Goal: Task Accomplishment & Management: Manage account settings

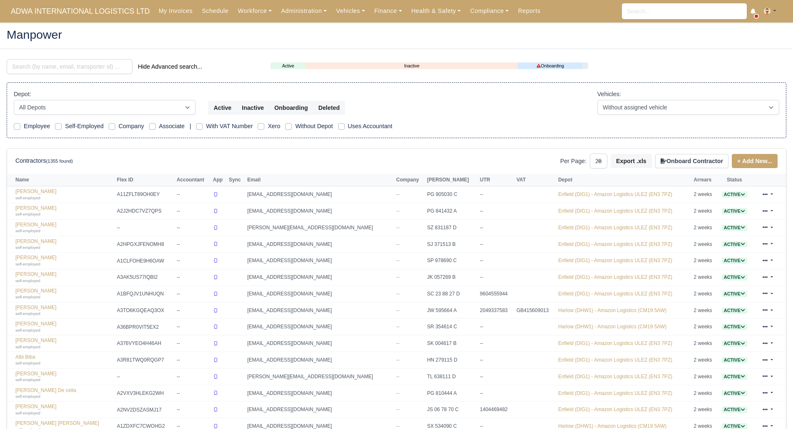
select select "25"
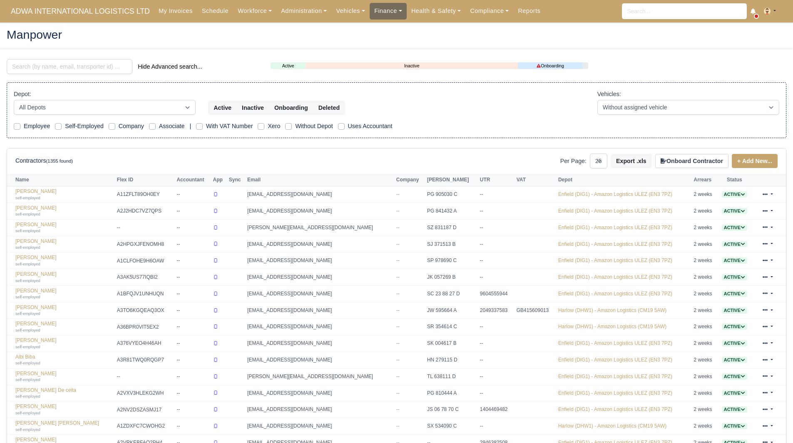
click at [370, 7] on link "Finance" at bounding box center [388, 11] width 37 height 16
click at [385, 30] on link "Invoices" at bounding box center [407, 29] width 67 height 17
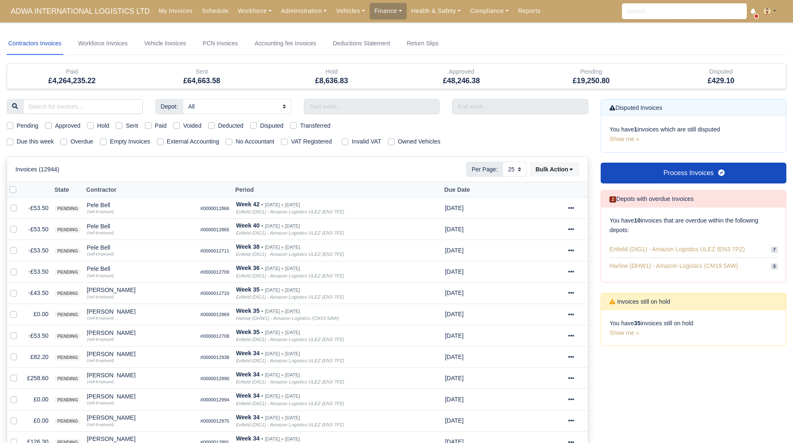
select select "25"
click at [370, 16] on link "Finance" at bounding box center [388, 11] width 37 height 16
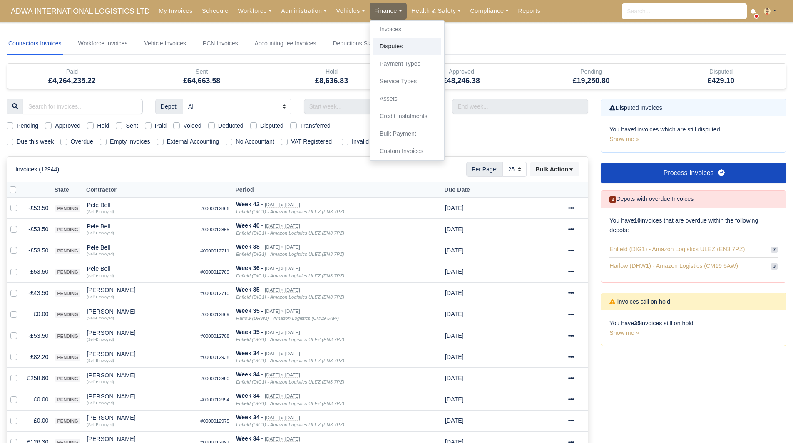
click at [374, 49] on link "Disputes" at bounding box center [407, 46] width 67 height 17
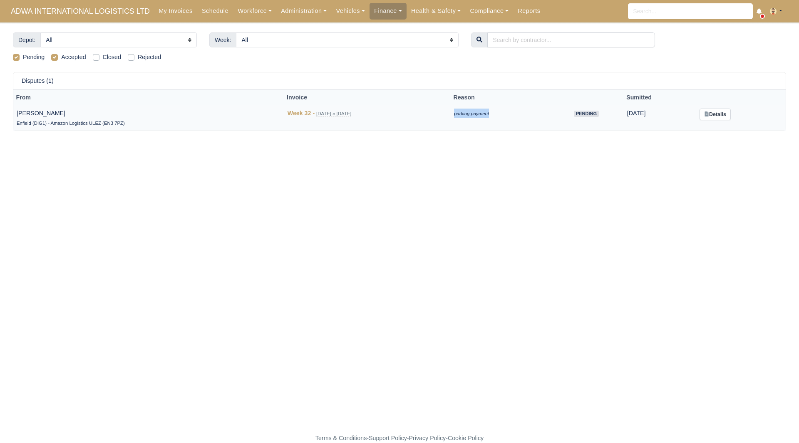
drag, startPoint x: 491, startPoint y: 115, endPoint x: 450, endPoint y: 117, distance: 40.9
click at [450, 117] on tr "[PERSON_NAME] (DIG1) - Amazon Logistics ULEZ (EN3 7PZ) Week 32 - [DATE] » [DATE…" at bounding box center [399, 118] width 773 height 26
copy tr "parking payment"
click at [381, 10] on link "Finance" at bounding box center [388, 11] width 37 height 16
click at [113, 8] on span "ADWA INTERNATIONAL LOGISTICS LTD" at bounding box center [80, 11] width 147 height 17
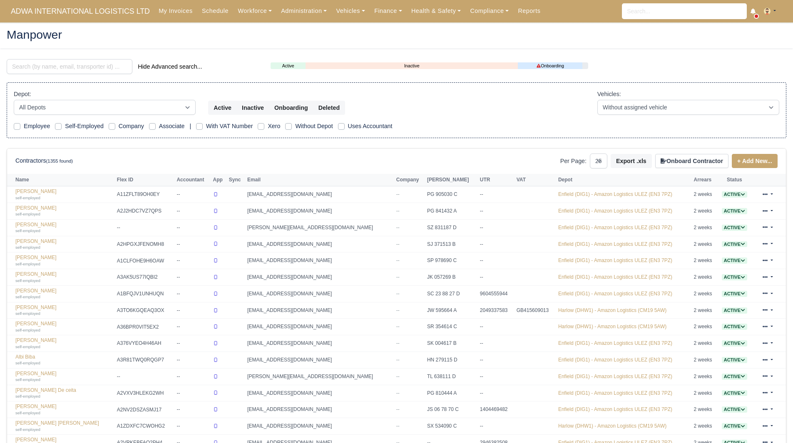
select select "25"
click at [102, 10] on span "ADWA INTERNATIONAL LOGISTICS LTD" at bounding box center [80, 11] width 147 height 17
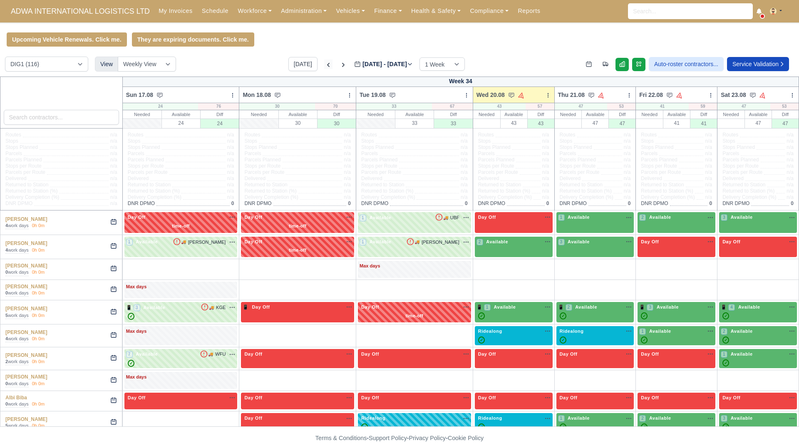
click at [324, 65] on icon at bounding box center [328, 65] width 8 height 8
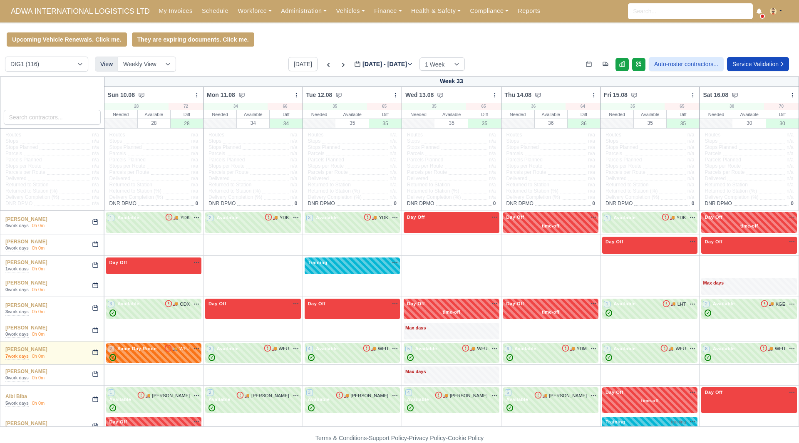
type input "2025-08-13"
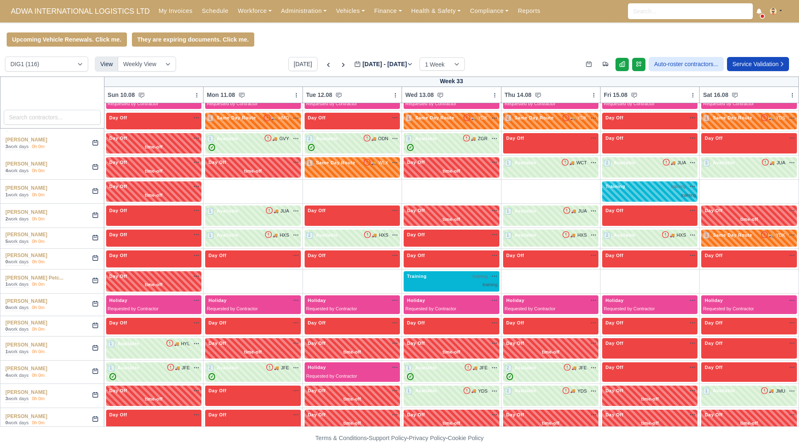
scroll to position [497, 0]
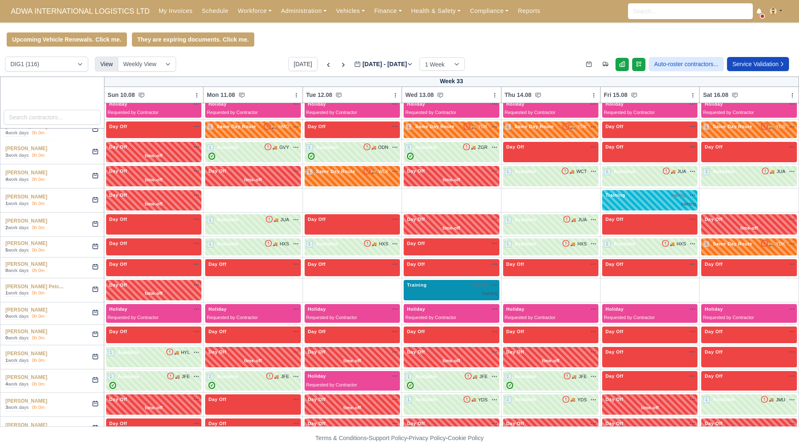
click at [428, 282] on span "Training" at bounding box center [417, 285] width 23 height 6
select select "Training"
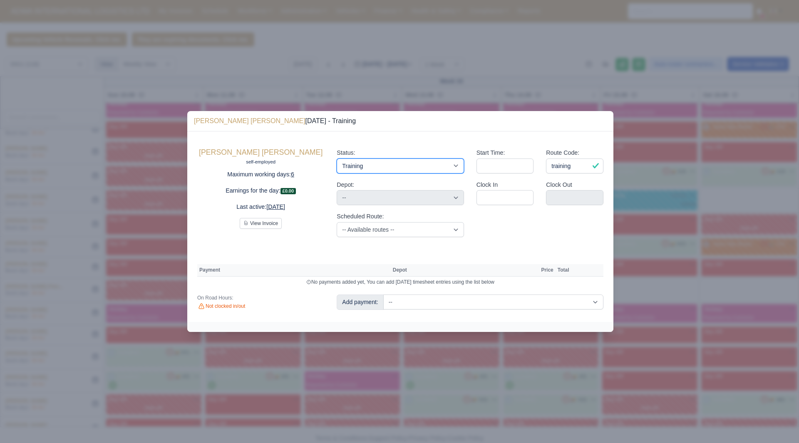
click at [438, 160] on select "Available Day Off Stand By Holiday Other Depot In Office OSM Ridealong Nursery …" at bounding box center [400, 166] width 127 height 15
click at [506, 234] on div "Start Time: Route Code: training Clock In Clock Out" at bounding box center [540, 193] width 139 height 102
click at [466, 301] on select "-- Additional Hour Support (£14.50) Additional Stop Support (£1.00) BYOD - (Bri…" at bounding box center [494, 302] width 220 height 15
select select "73"
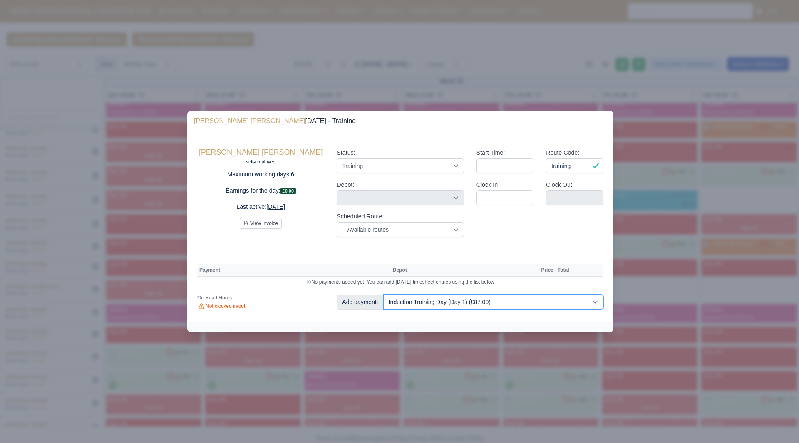
click at [384, 295] on select "-- Additional Hour Support (£14.50) Additional Stop Support (£1.00) BYOD - (Bri…" at bounding box center [494, 302] width 220 height 15
select select "1"
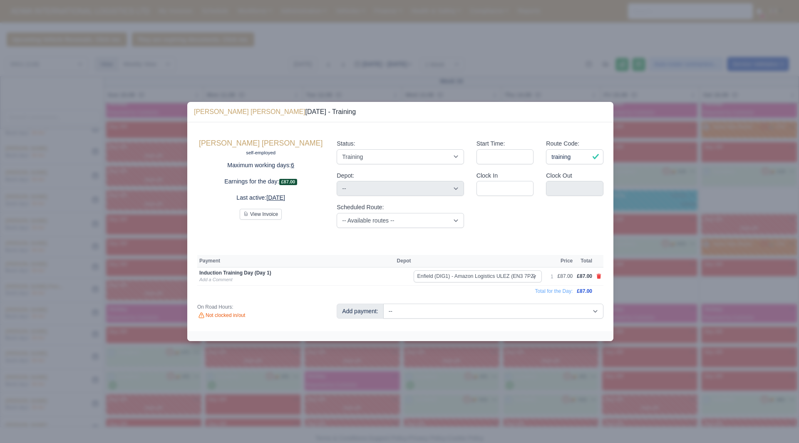
click at [637, 339] on div at bounding box center [399, 221] width 799 height 443
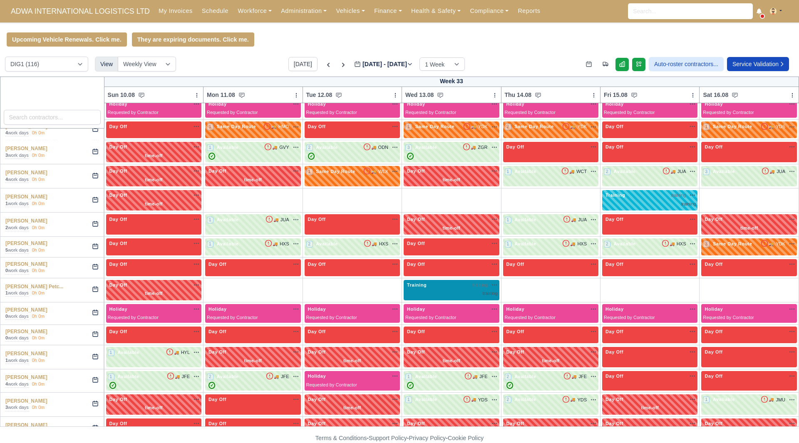
click at [465, 282] on div "Training training na" at bounding box center [452, 285] width 92 height 7
select select "Training"
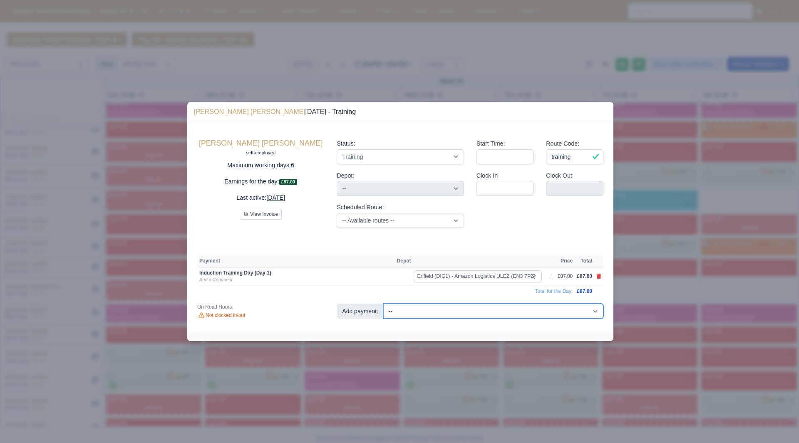
click at [466, 312] on select "-- Additional Hour Support (£14.50) Additional Stop Support (£1.00) BYOD - (Bri…" at bounding box center [494, 311] width 220 height 15
select select "82"
click at [384, 304] on select "-- Additional Hour Support (£14.50) Additional Stop Support (£1.00) BYOD - (Bri…" at bounding box center [494, 311] width 220 height 15
select select "1"
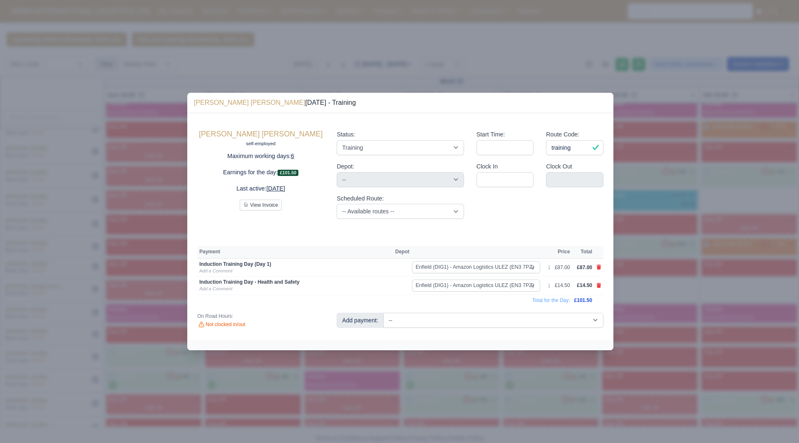
click at [656, 159] on div at bounding box center [399, 221] width 799 height 443
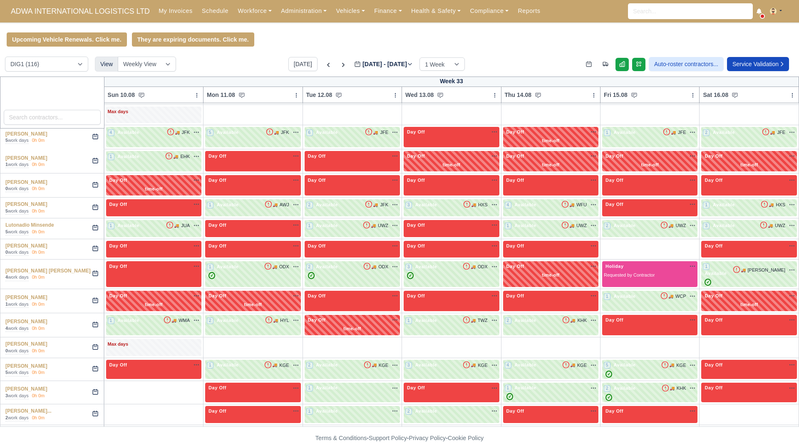
scroll to position [1240, 0]
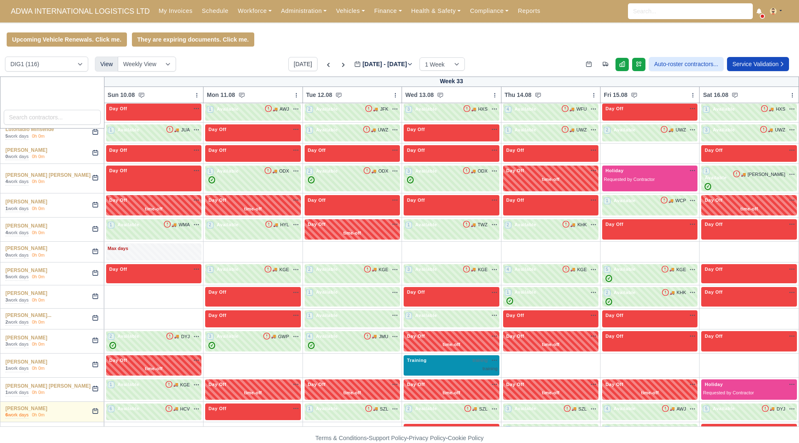
click at [428, 358] on span "Training" at bounding box center [417, 361] width 23 height 6
select select "Training"
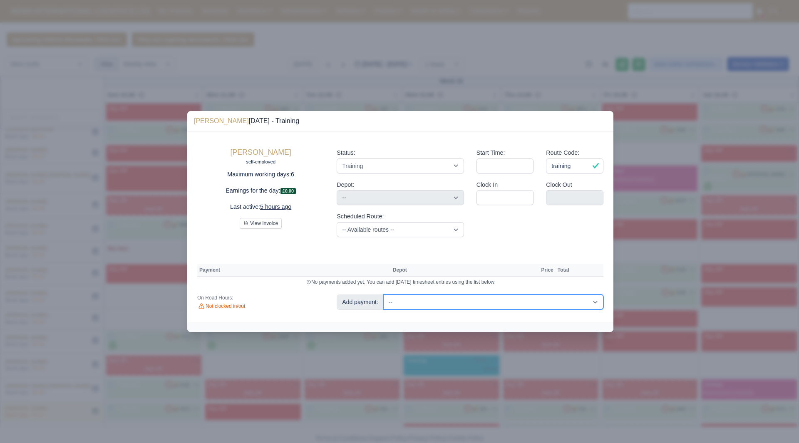
click at [464, 302] on select "-- Additional Hour Support (£14.50) Additional Stop Support (£1.00) BYOD - (Bri…" at bounding box center [494, 302] width 220 height 15
select select "73"
click at [384, 295] on select "-- Additional Hour Support (£14.50) Additional Stop Support (£1.00) BYOD - (Bri…" at bounding box center [494, 302] width 220 height 15
select select "1"
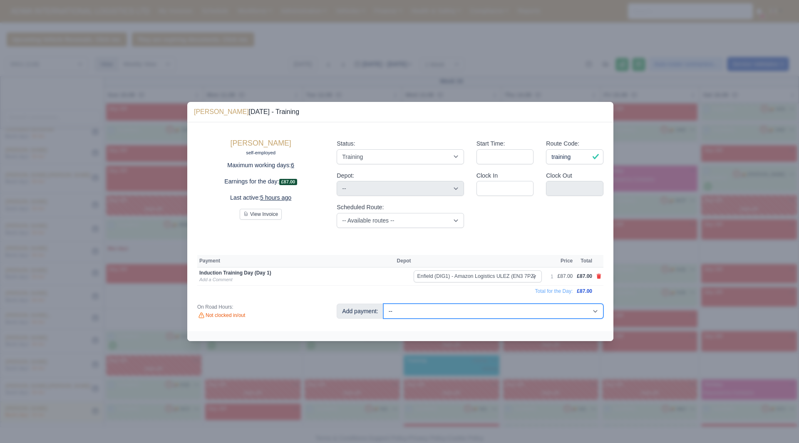
click at [540, 312] on select "-- Additional Hour Support (£14.50) Additional Stop Support (£1.00) BYOD - (Bri…" at bounding box center [494, 311] width 220 height 15
select select "82"
click at [384, 304] on select "-- Additional Hour Support (£14.50) Additional Stop Support (£1.00) BYOD - (Bri…" at bounding box center [494, 311] width 220 height 15
select select "1"
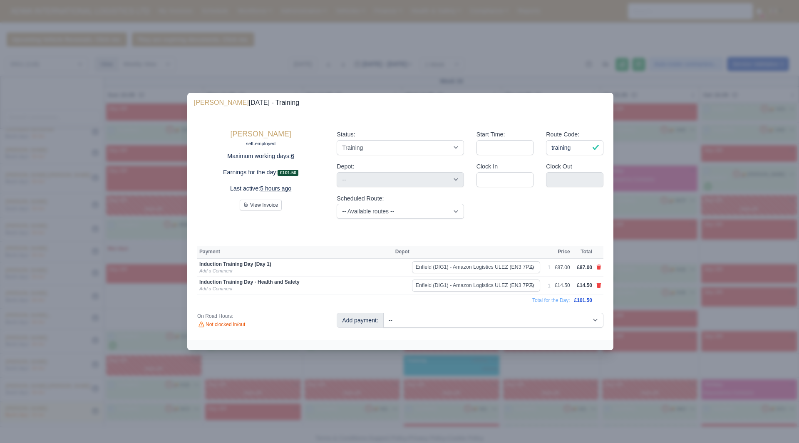
click at [657, 208] on div at bounding box center [399, 221] width 799 height 443
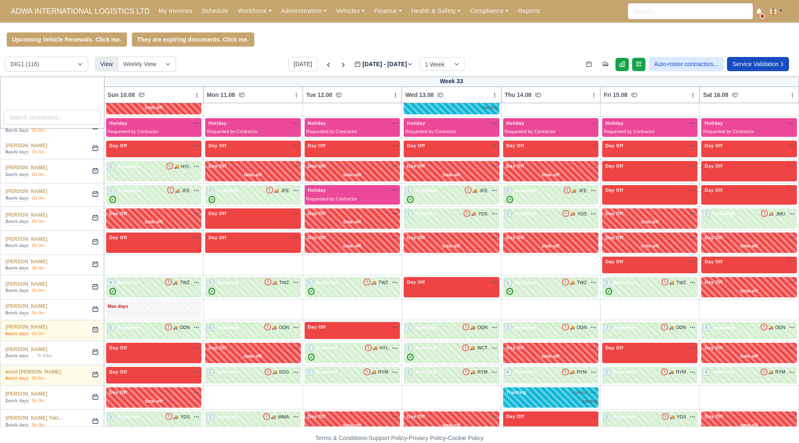
scroll to position [665, 0]
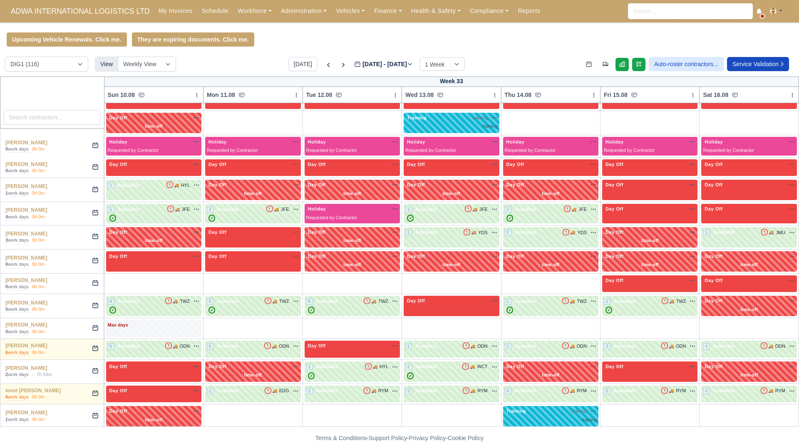
click at [534, 33] on div "Upcoming Vehicle Renewals. Click me. They are expiring documents. Click me." at bounding box center [399, 39] width 799 height 14
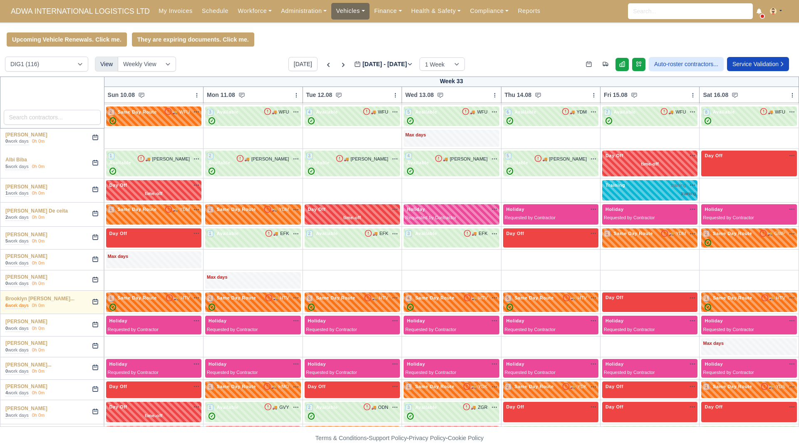
scroll to position [231, 0]
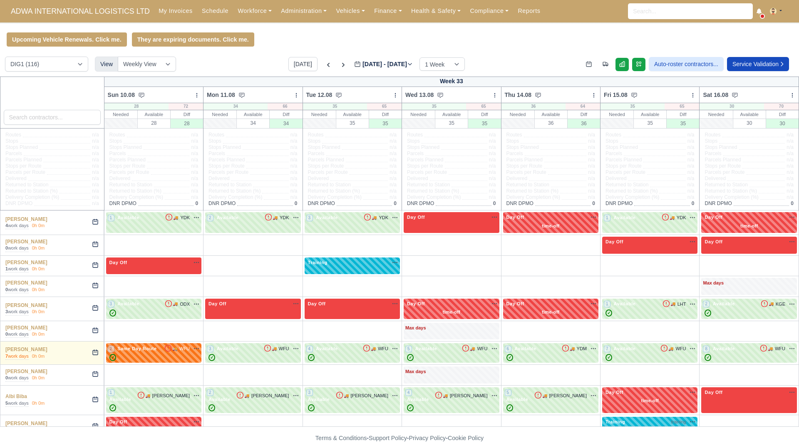
click at [371, 20] on div "My Invoices Schedule Workforce Manpower Expiring Documents Leave Requests Daily…" at bounding box center [473, 11] width 639 height 22
click at [374, 14] on link "Finance" at bounding box center [388, 11] width 37 height 16
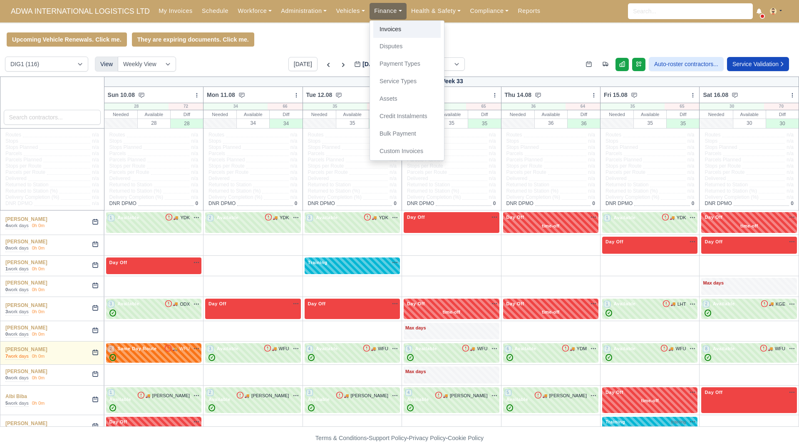
click at [381, 27] on link "Invoices" at bounding box center [407, 29] width 67 height 17
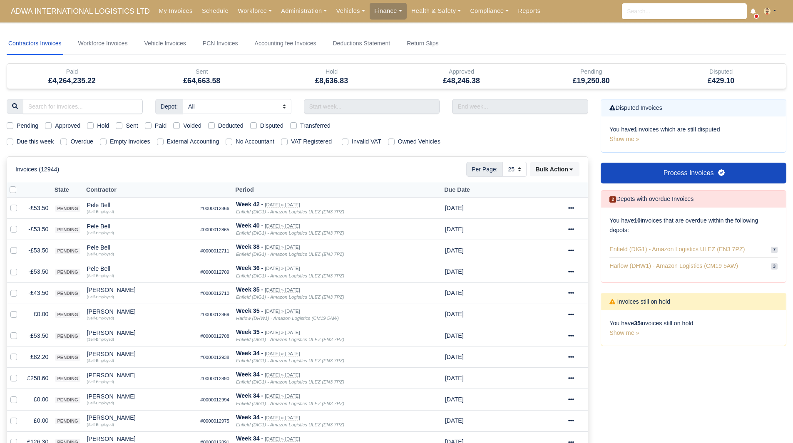
select select "25"
click at [371, 111] on input "text" at bounding box center [372, 106] width 136 height 15
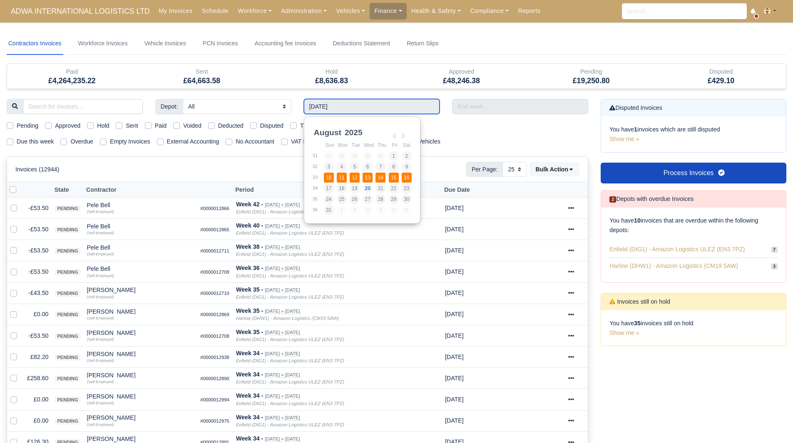
type input "10/08/2025 - 16/08/2025"
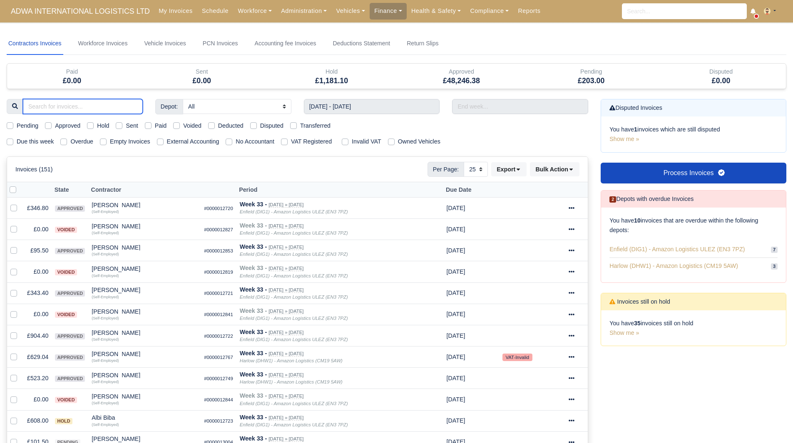
click at [100, 108] on input "search" at bounding box center [83, 106] width 120 height 15
type input "eug"
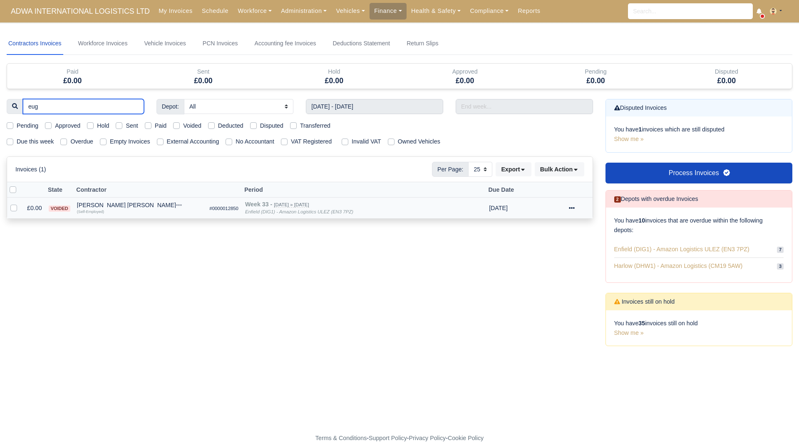
type input "eug"
click at [576, 210] on div at bounding box center [579, 209] width 20 height 10
click at [557, 233] on link "Show Invoice" at bounding box center [551, 233] width 74 height 13
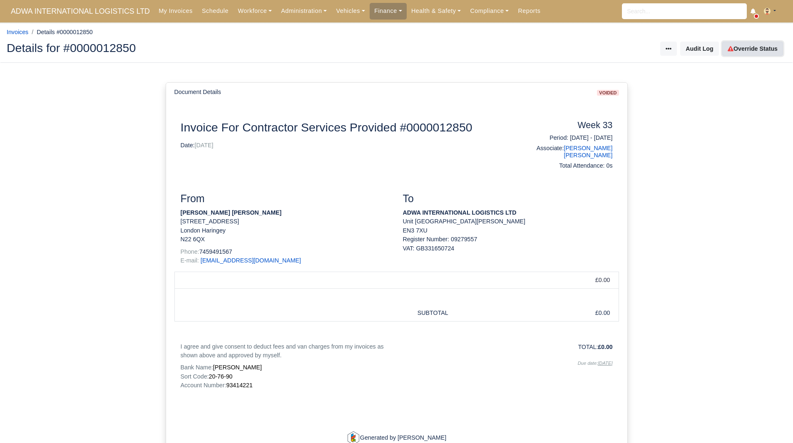
click at [740, 53] on link "Override Status" at bounding box center [752, 49] width 61 height 14
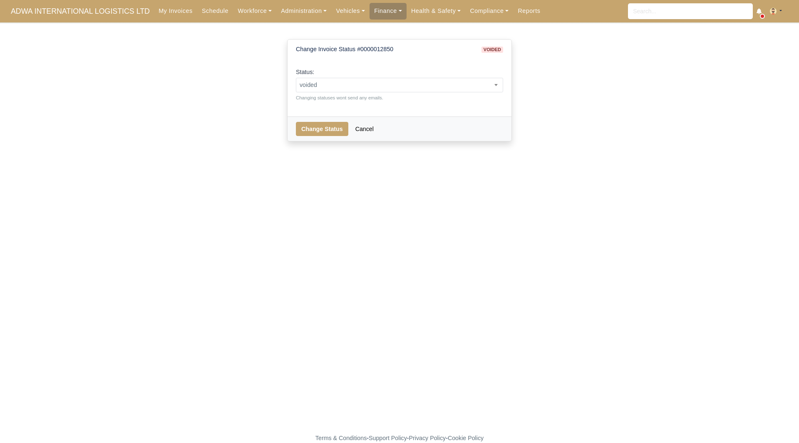
click at [477, 77] on div "Status: pending approved hold sent paid voided deducted disputed transferred vo…" at bounding box center [399, 84] width 207 height 34
click at [472, 84] on span "voided" at bounding box center [399, 85] width 207 height 10
select select "approved"
click at [324, 131] on button "Change Status" at bounding box center [322, 129] width 52 height 14
click at [319, 132] on button "Change Status" at bounding box center [322, 129] width 52 height 14
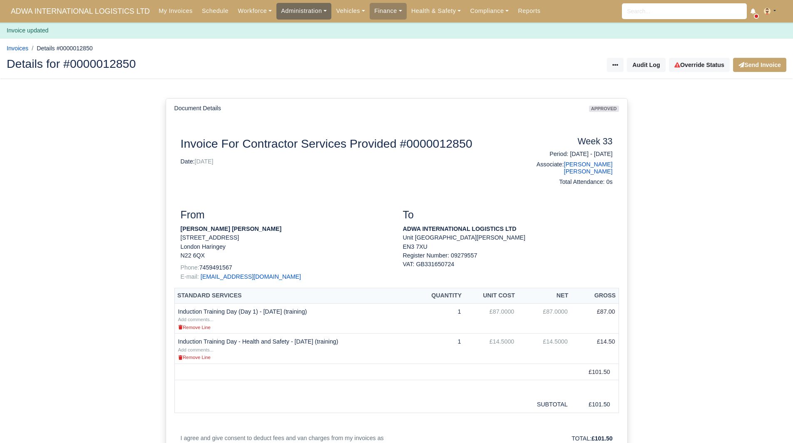
click at [276, 3] on link "Administration" at bounding box center [303, 11] width 55 height 16
click at [331, 7] on link "Vehicles" at bounding box center [350, 11] width 38 height 16
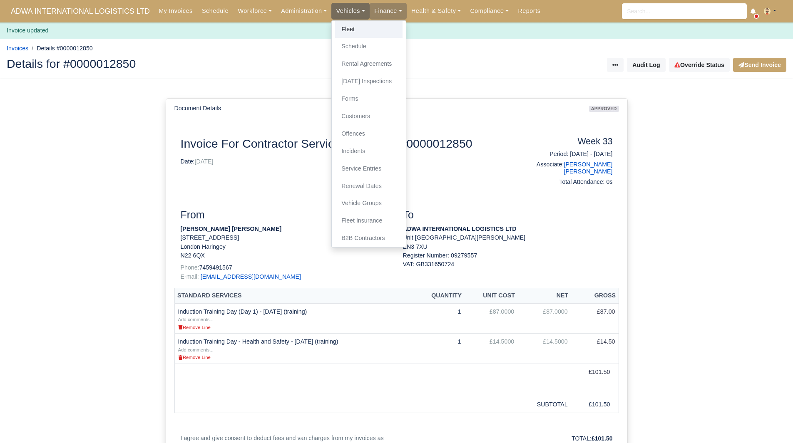
click at [339, 33] on link "Fleet" at bounding box center [368, 29] width 67 height 17
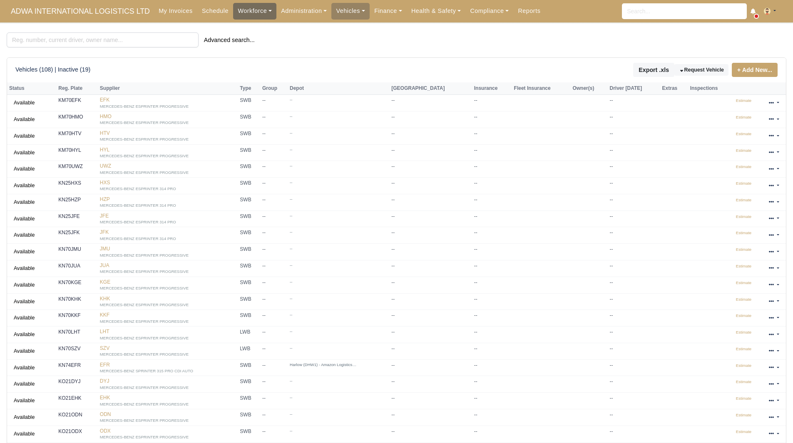
click at [237, 17] on link "Workforce" at bounding box center [254, 11] width 43 height 16
click at [240, 29] on link "Manpower" at bounding box center [270, 29] width 67 height 17
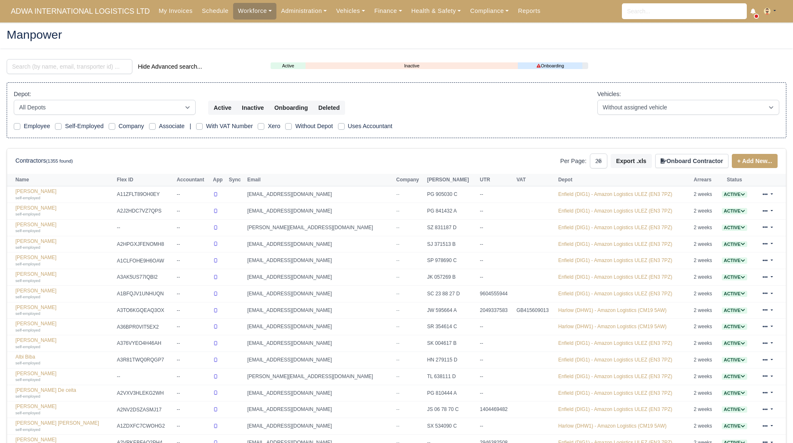
select select "25"
click at [48, 66] on input "search" at bounding box center [70, 66] width 126 height 15
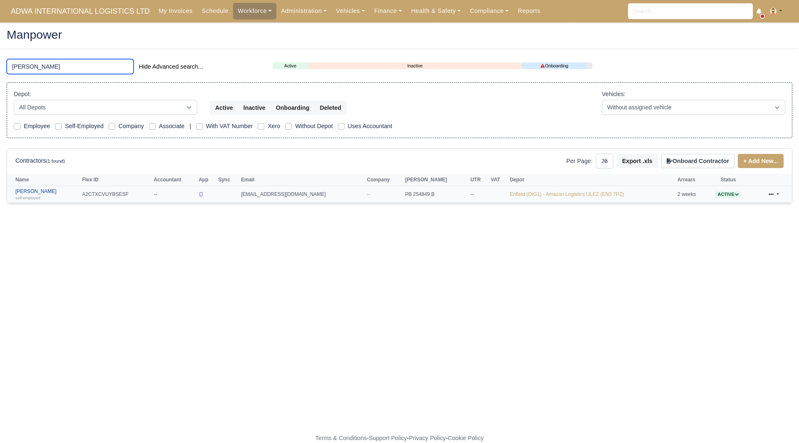
type input "marv"
click at [52, 192] on link "Marvin Adegbesan self-employed" at bounding box center [46, 195] width 62 height 12
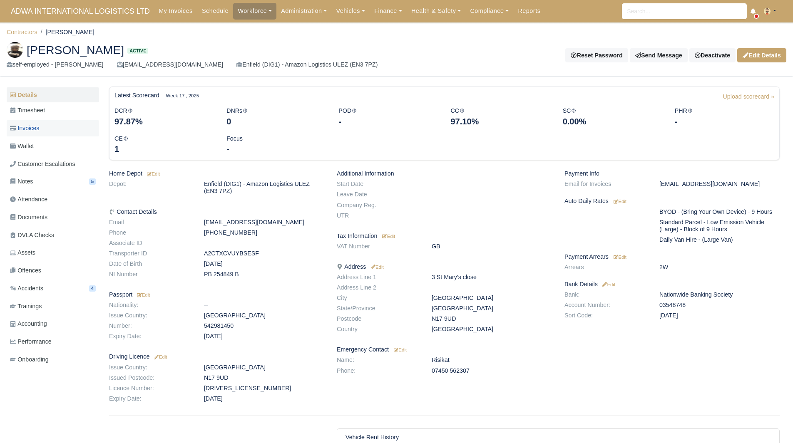
click at [67, 129] on link "Invoices" at bounding box center [53, 128] width 92 height 16
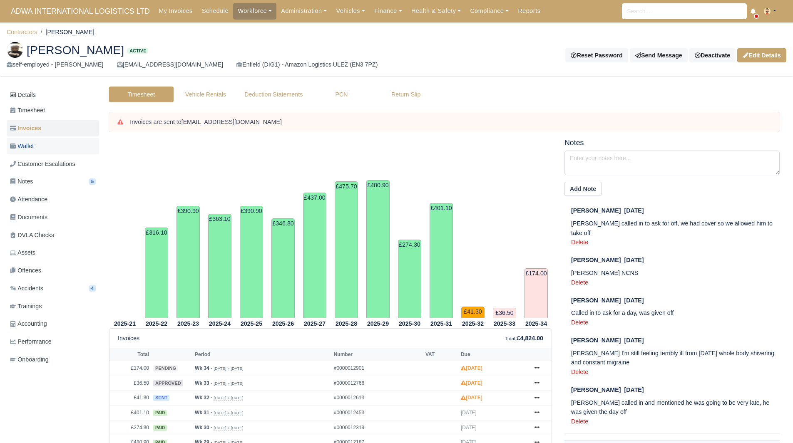
click at [75, 148] on link "Wallet" at bounding box center [53, 146] width 92 height 16
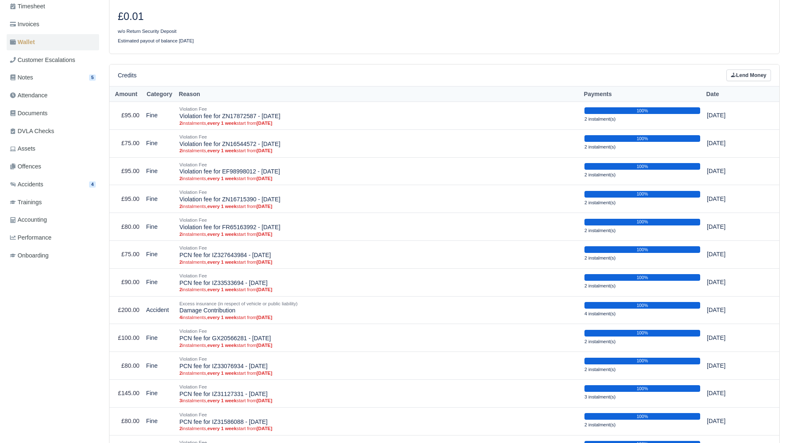
scroll to position [105, 0]
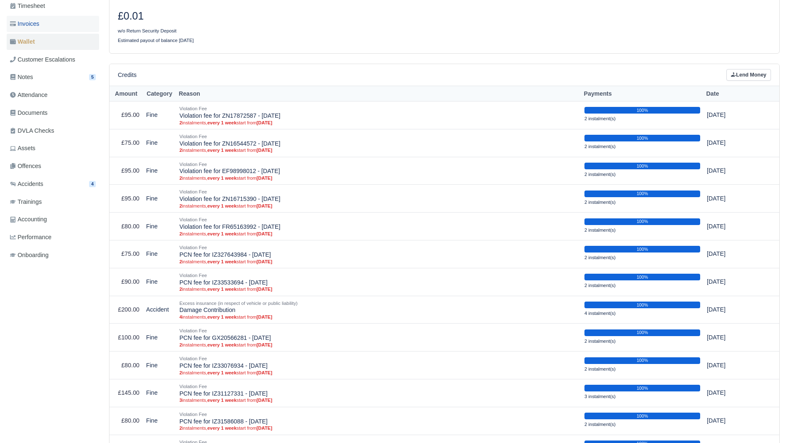
click at [50, 25] on link "Invoices" at bounding box center [53, 24] width 92 height 16
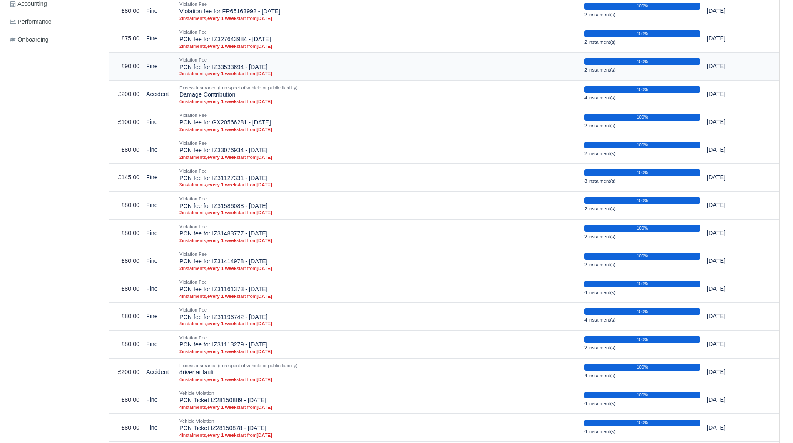
scroll to position [322, 0]
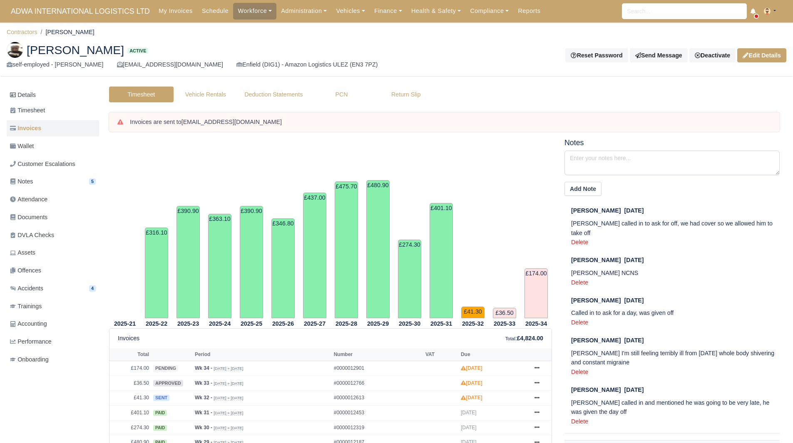
scroll to position [38, 0]
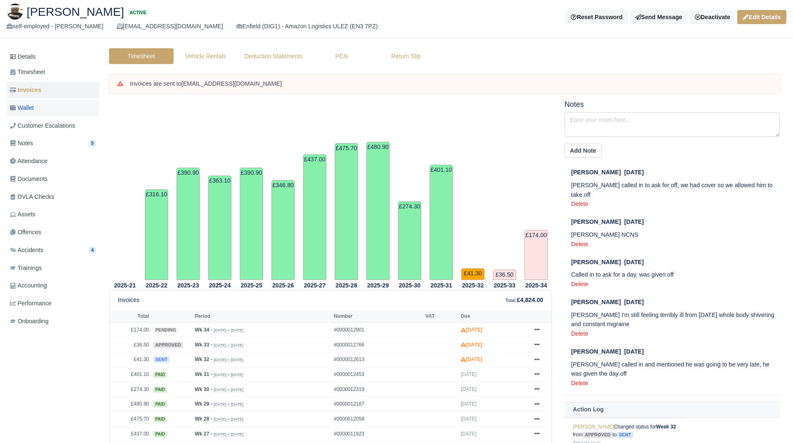
click at [42, 107] on link "Wallet" at bounding box center [53, 108] width 92 height 16
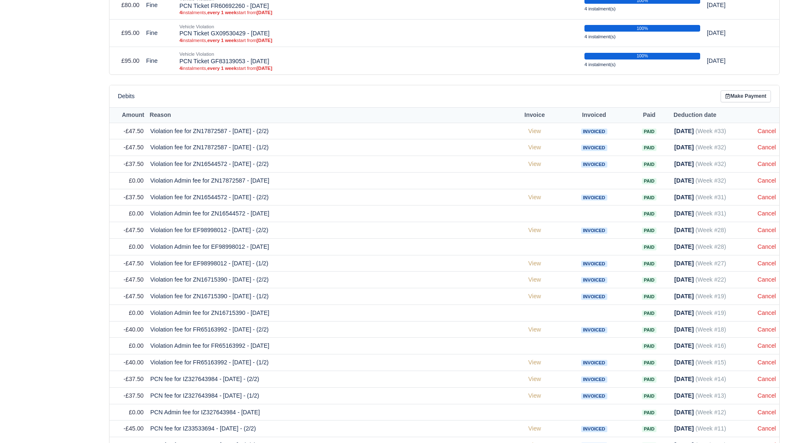
scroll to position [770, 0]
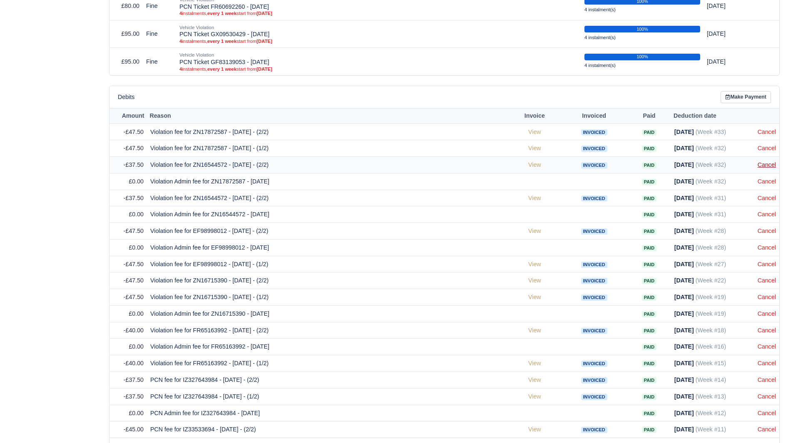
click at [768, 165] on link "Cancel" at bounding box center [767, 165] width 18 height 7
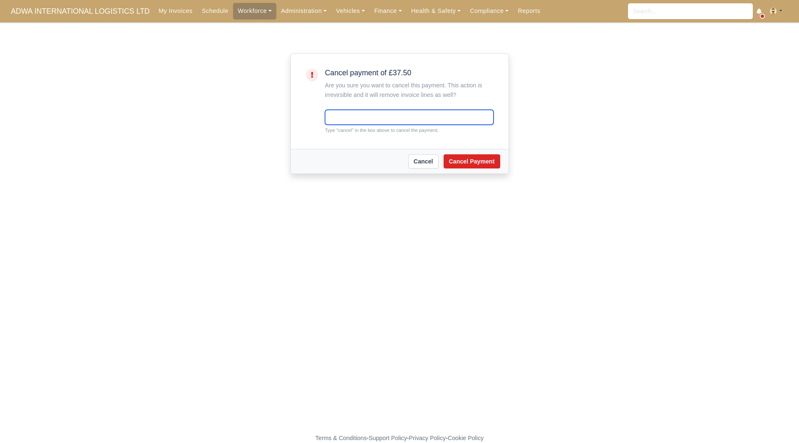
click at [389, 114] on input "text" at bounding box center [409, 117] width 169 height 15
type input "cancel"
click at [475, 163] on button "Cancel Payment" at bounding box center [472, 161] width 57 height 14
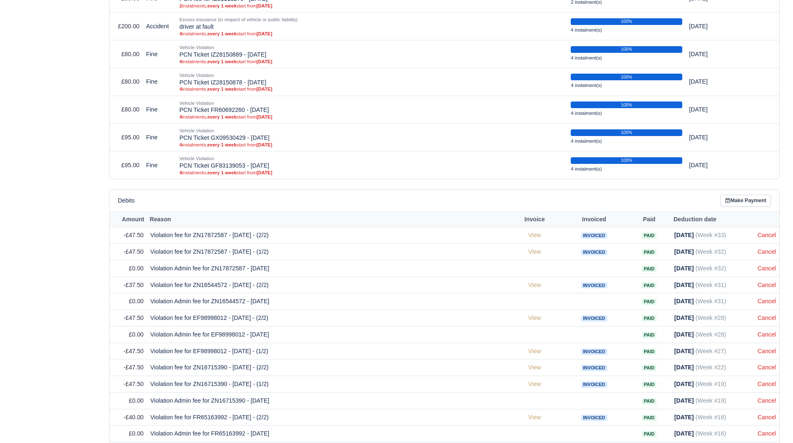
scroll to position [753, 0]
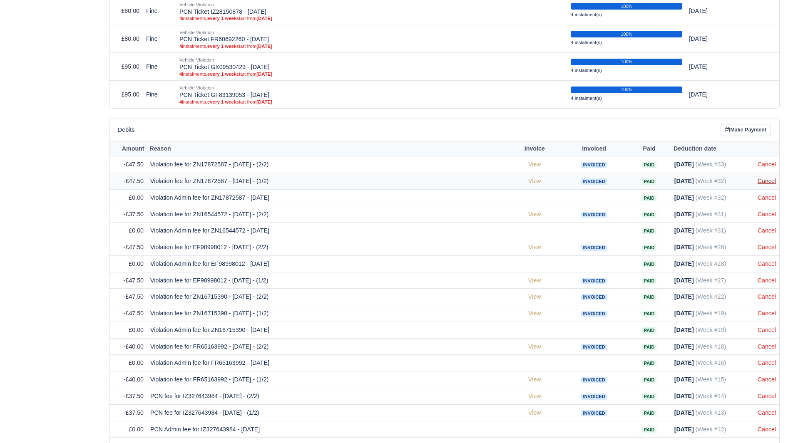
click at [771, 180] on link "Cancel" at bounding box center [767, 181] width 18 height 7
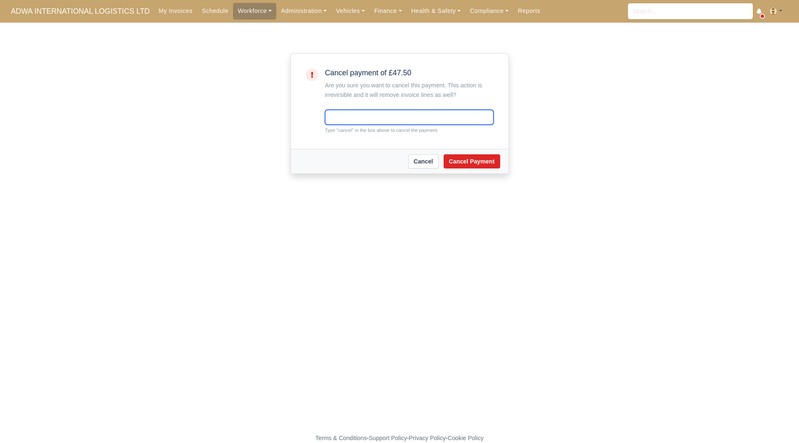
click at [376, 115] on input "text" at bounding box center [409, 117] width 169 height 15
type input "cancel"
click at [467, 159] on button "Cancel Payment" at bounding box center [472, 161] width 57 height 14
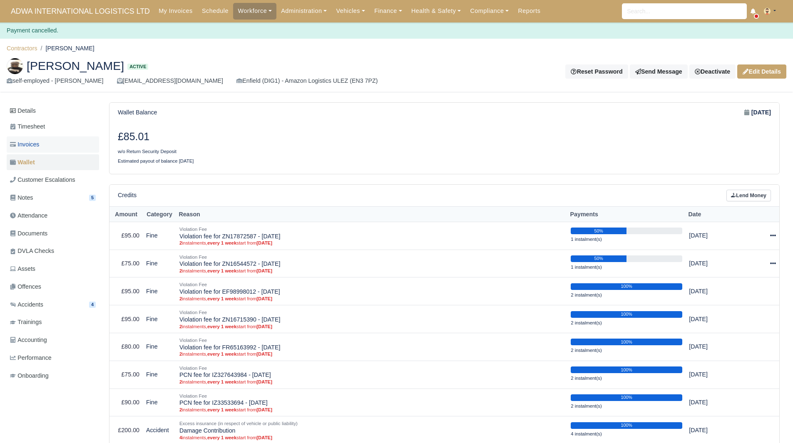
click at [32, 137] on link "Invoices" at bounding box center [53, 145] width 92 height 16
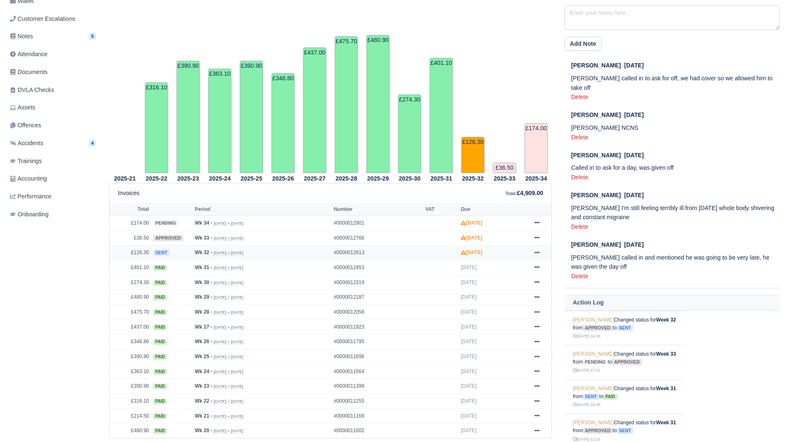
scroll to position [146, 0]
click at [539, 237] on icon at bounding box center [537, 237] width 5 height 5
click at [519, 252] on link "Show Invoice" at bounding box center [506, 252] width 74 height 17
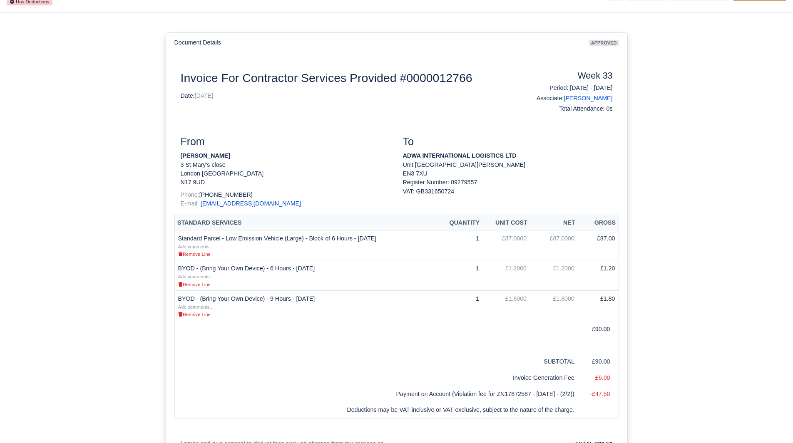
scroll to position [59, 0]
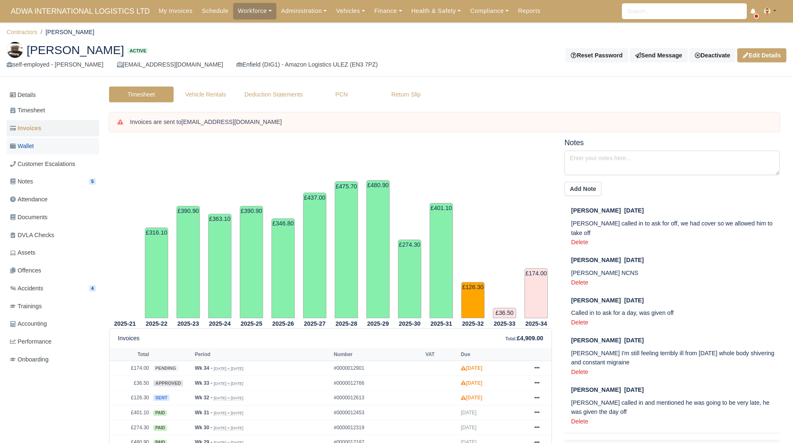
click at [58, 142] on link "Wallet" at bounding box center [53, 146] width 92 height 16
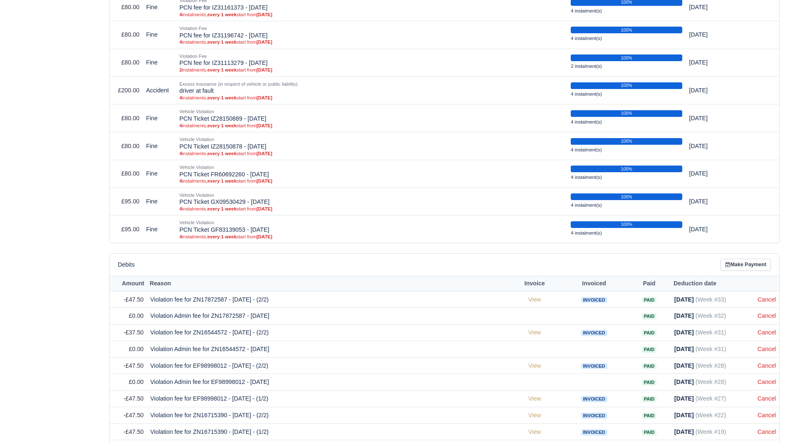
scroll to position [604, 0]
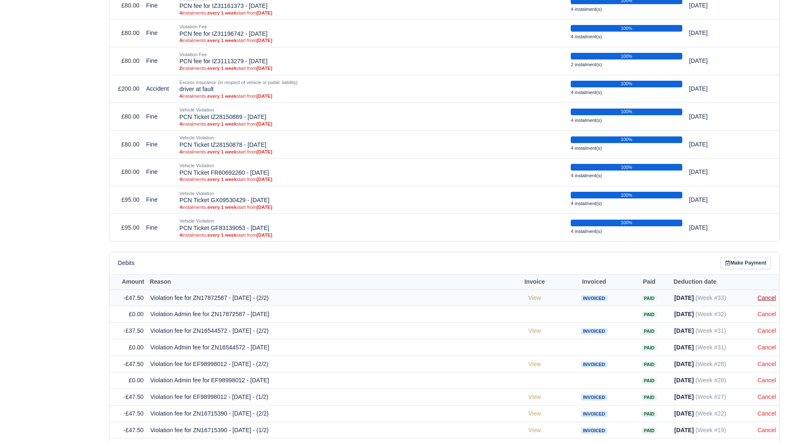
click at [767, 295] on link "Cancel" at bounding box center [767, 298] width 18 height 7
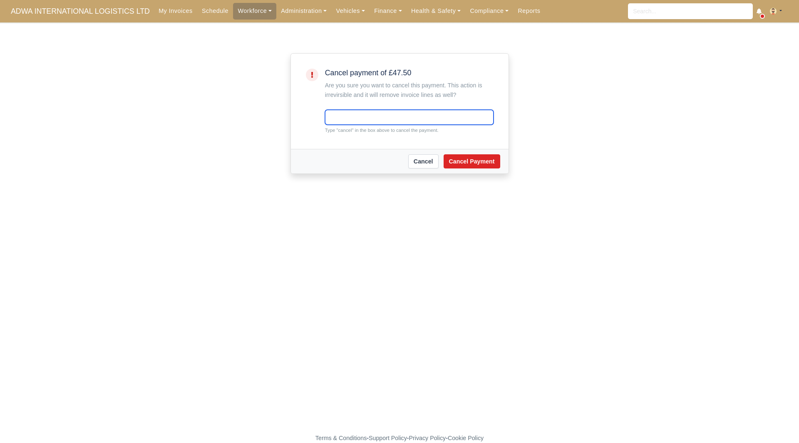
click at [395, 120] on input "text" at bounding box center [409, 117] width 169 height 15
type input "cancel"
click at [465, 165] on button "Cancel Payment" at bounding box center [472, 161] width 57 height 14
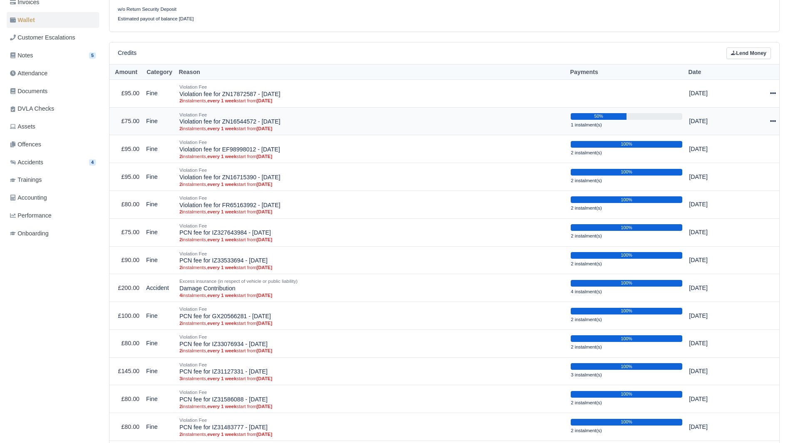
scroll to position [130, 0]
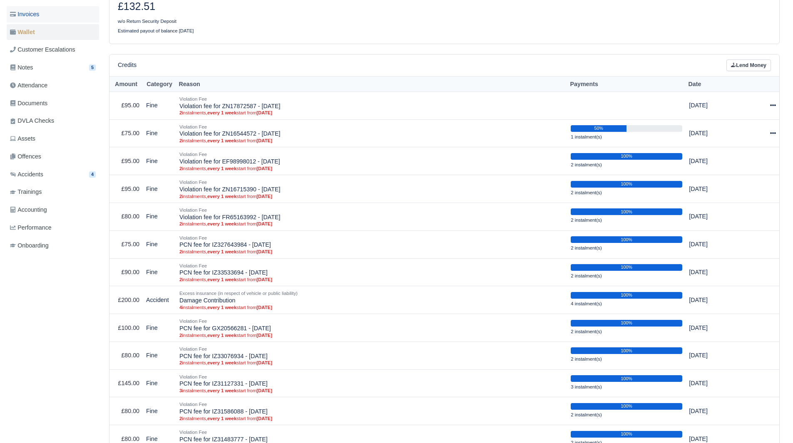
click at [52, 20] on link "Invoices" at bounding box center [53, 14] width 92 height 16
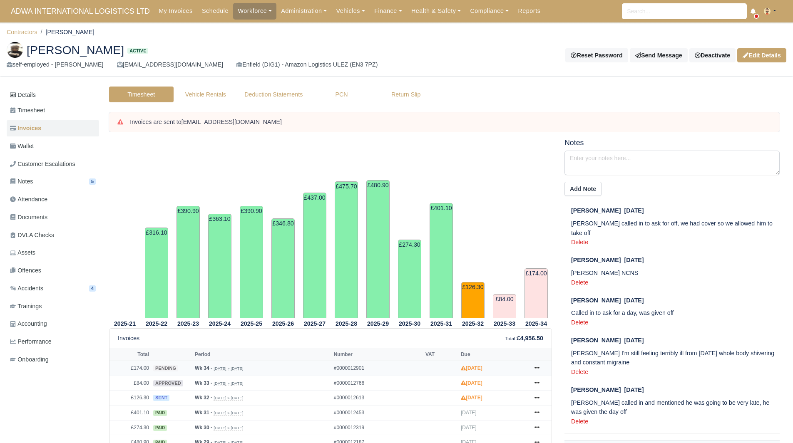
scroll to position [86, 0]
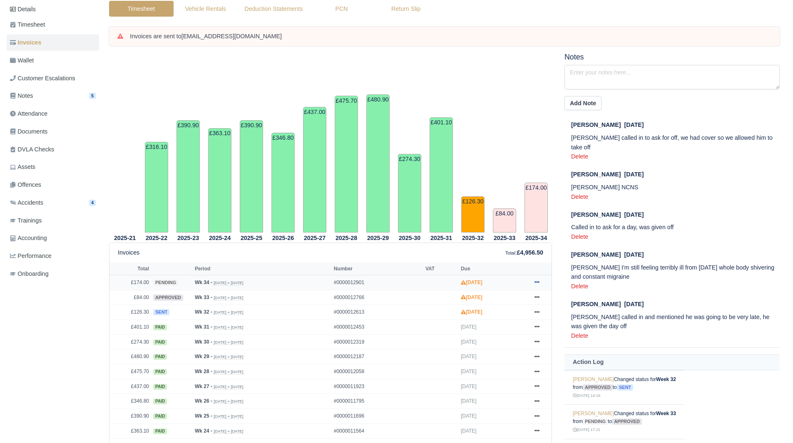
click at [536, 283] on icon at bounding box center [537, 282] width 5 height 5
click at [519, 304] on link "Show Invoice" at bounding box center [506, 297] width 74 height 17
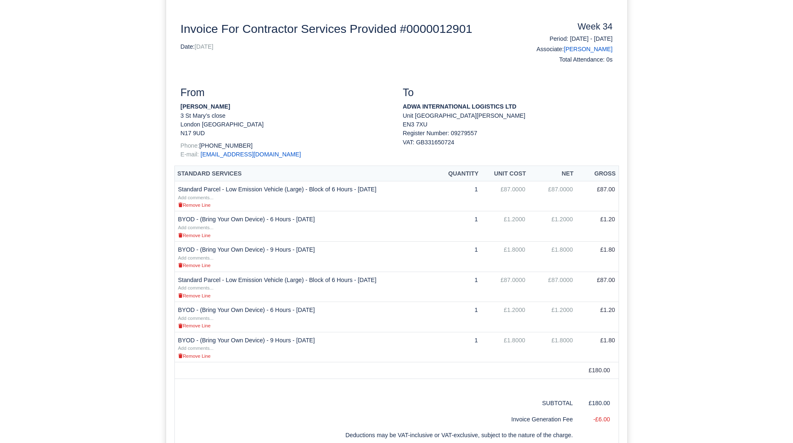
scroll to position [112, 0]
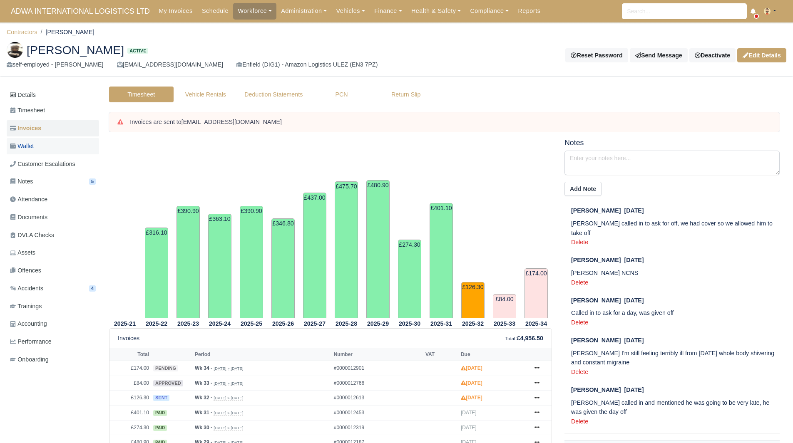
click at [50, 141] on link "Wallet" at bounding box center [53, 146] width 92 height 16
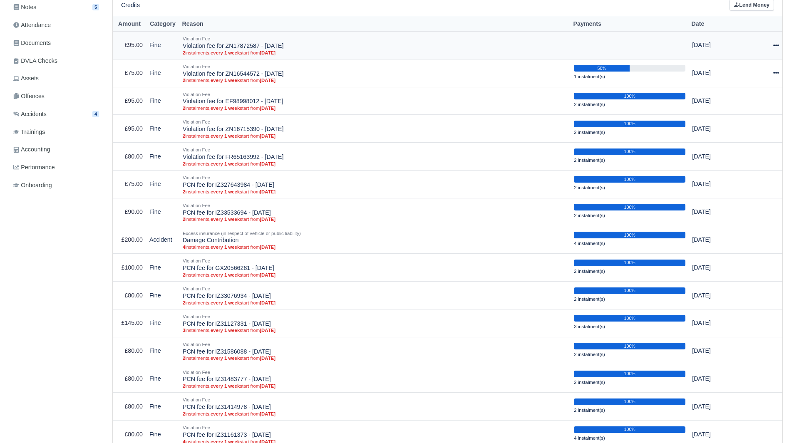
scroll to position [175, 0]
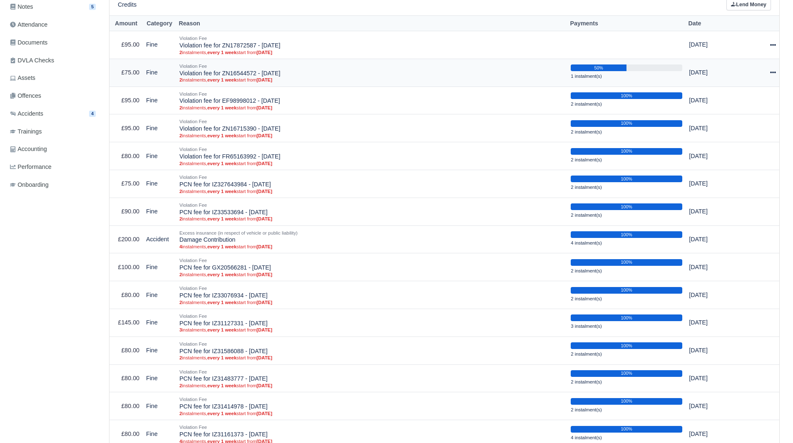
click at [775, 71] on icon at bounding box center [773, 73] width 6 height 6
click at [741, 98] on button "Make Payment" at bounding box center [739, 98] width 74 height 13
select select "4950"
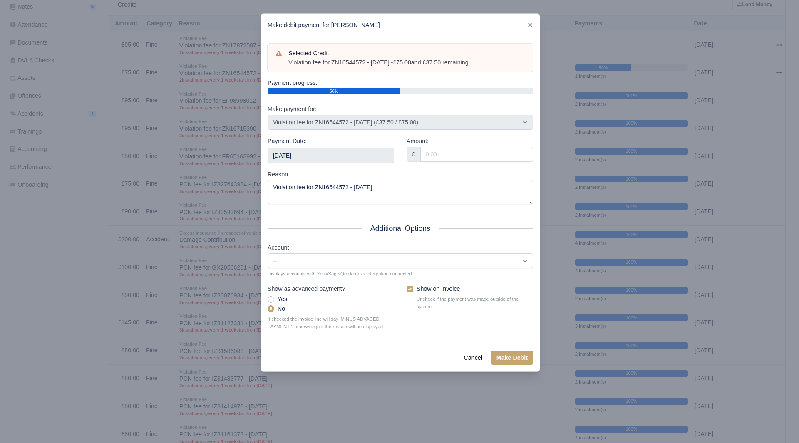
drag, startPoint x: 488, startPoint y: 62, endPoint x: 287, endPoint y: 66, distance: 201.6
click at [287, 66] on div "Selected Credit Violation fee for ZN16544572 - 11/07/2025 - £75.00 and £37.50 r…" at bounding box center [400, 58] width 249 height 18
copy div "Violation fee for ZN16544572 - 11/07/2025 - £75.00 and £37.50 remaining."
click at [349, 163] on div "Payment Date: 2025-08-23" at bounding box center [331, 153] width 139 height 33
click at [364, 149] on input "2025-08-23" at bounding box center [331, 155] width 127 height 15
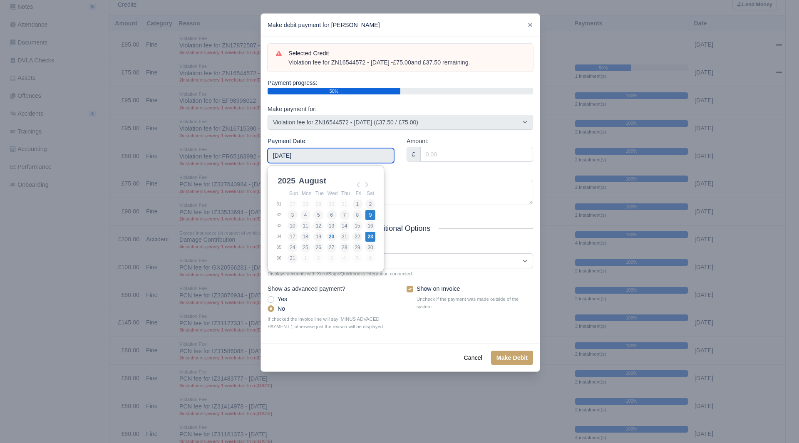
type input "2025-08-09"
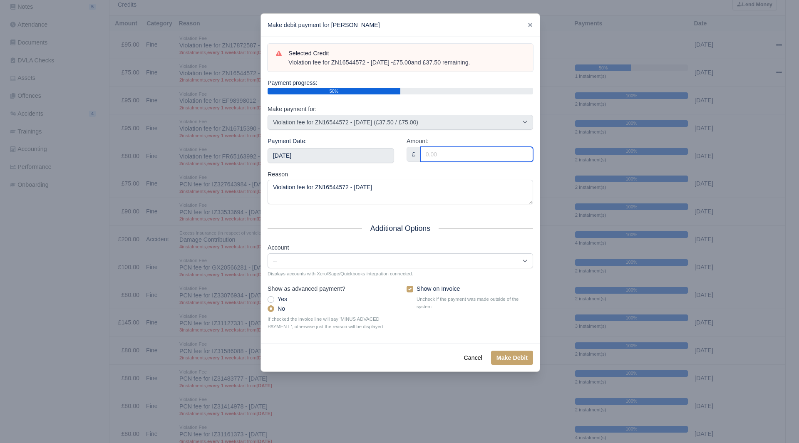
click at [453, 153] on input "Amount:" at bounding box center [477, 154] width 113 height 15
type input "17.50"
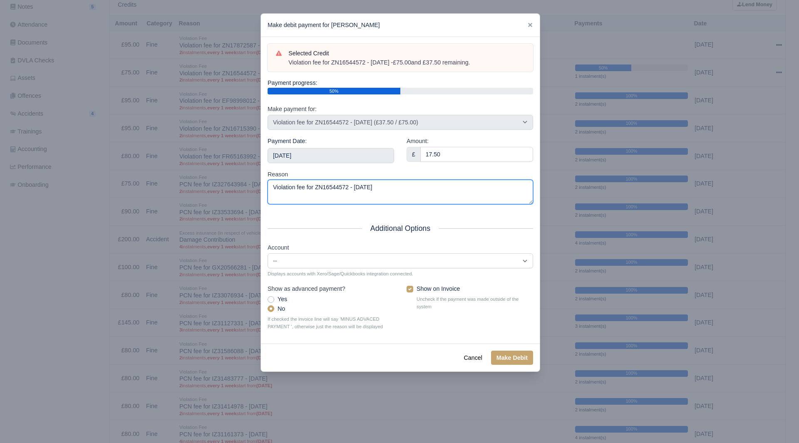
drag, startPoint x: 421, startPoint y: 186, endPoint x: 180, endPoint y: 207, distance: 242.4
click at [180, 207] on div "​ Make debit payment for Marvin Adegbesan Selected Credit Violation fee for ZN1…" at bounding box center [399, 221] width 799 height 443
paste textarea "- £75.00 and £37.50 remaining."
type textarea "Violation fee for ZN16544572 - 11/07/2025 - £75.00 and £37.50 remaining."
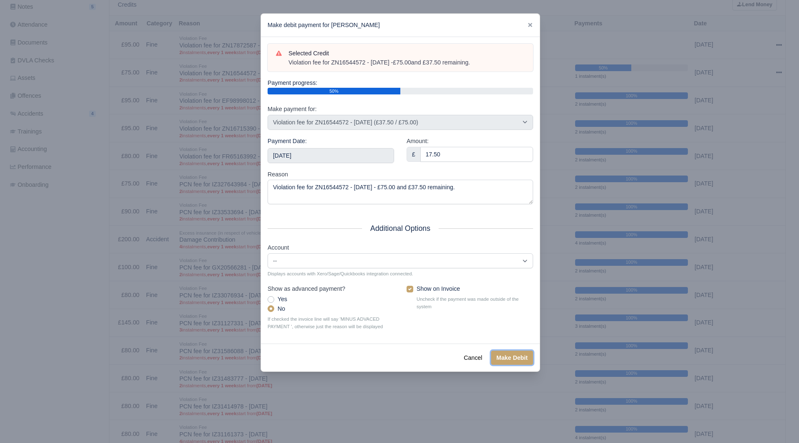
click at [526, 359] on button "Make Debit" at bounding box center [512, 358] width 42 height 14
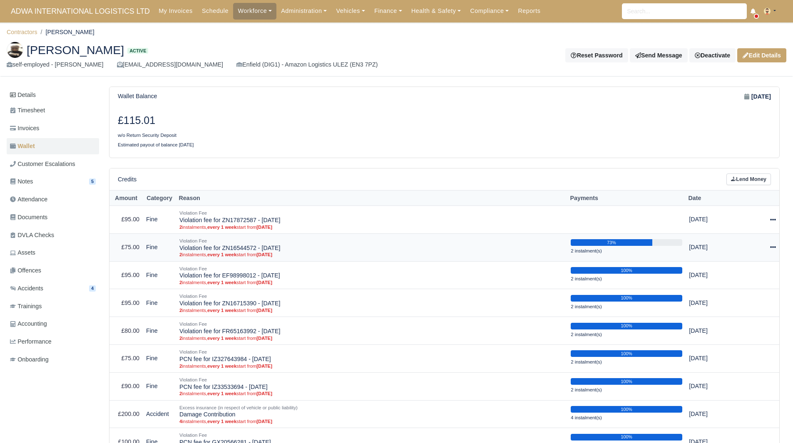
click at [770, 245] on icon at bounding box center [773, 247] width 6 height 6
click at [742, 269] on button "Make Payment" at bounding box center [739, 272] width 74 height 13
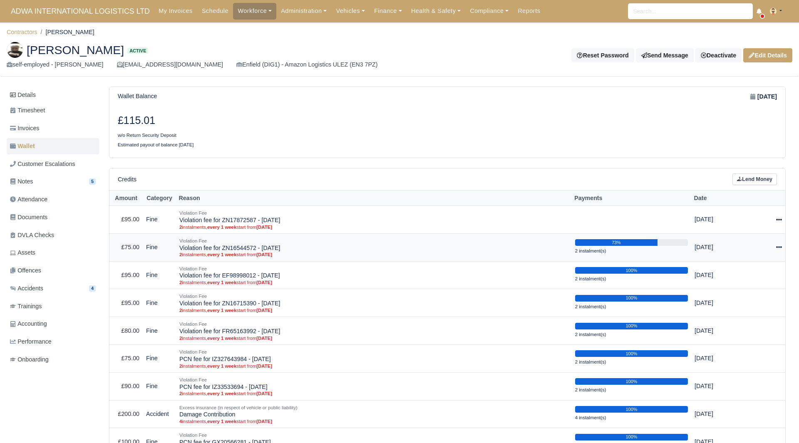
select select "4950"
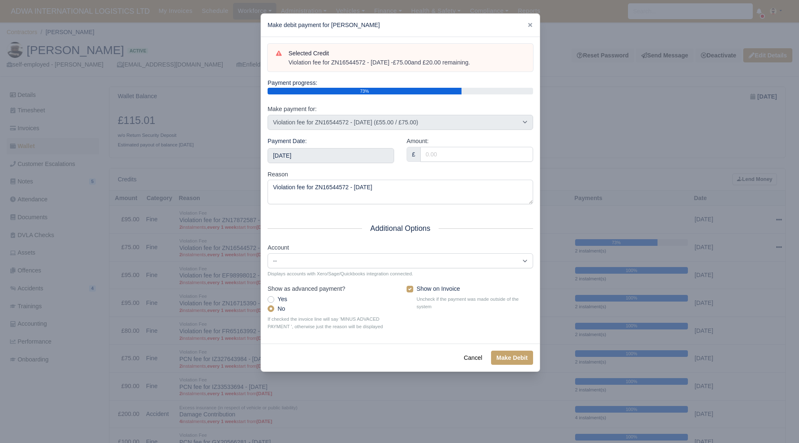
drag, startPoint x: 491, startPoint y: 65, endPoint x: 288, endPoint y: 67, distance: 203.2
click at [288, 67] on div "Selected Credit Violation fee for ZN16544572 - 11/07/2025 - £75.00 and £20.00 r…" at bounding box center [401, 58] width 266 height 28
copy div "Violation fee for ZN16544572 - 11/07/2025 - £75.00 and £20.00 remaining."
click at [379, 145] on div "Payment Date: 2025-08-23" at bounding box center [331, 150] width 127 height 27
click at [374, 153] on input "2025-08-23" at bounding box center [331, 155] width 127 height 15
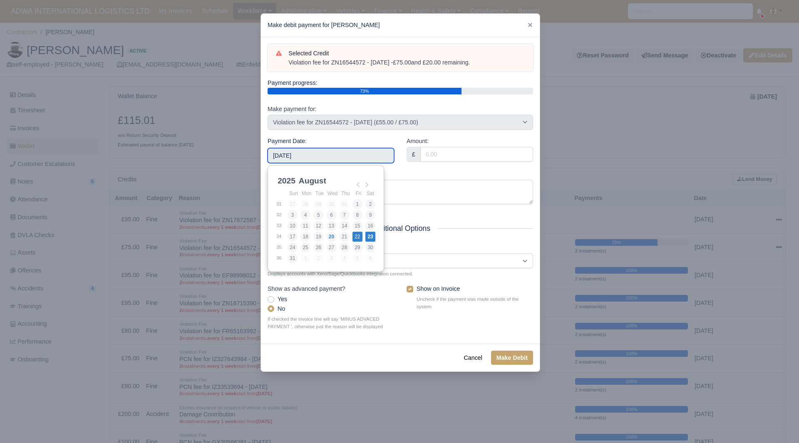
type input "2025-08-22"
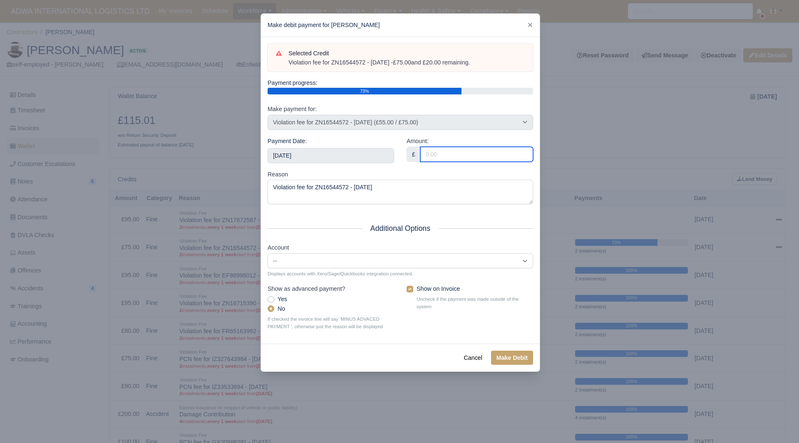
click at [458, 151] on input "Amount:" at bounding box center [477, 154] width 113 height 15
type input "20.00"
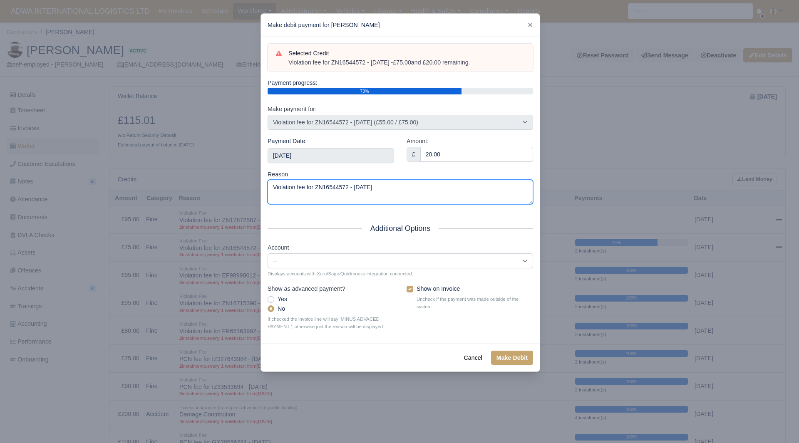
drag, startPoint x: 396, startPoint y: 190, endPoint x: 180, endPoint y: 202, distance: 216.8
click at [180, 202] on div "​ Make debit payment for Marvin Adegbesan Selected Credit Violation fee for ZN1…" at bounding box center [399, 221] width 799 height 443
paste textarea "- £75.00 and £20.00 remaining."
type textarea "Violation fee for ZN16544572 - 11/07/2025 - £75.00 and £20.00 remaining."
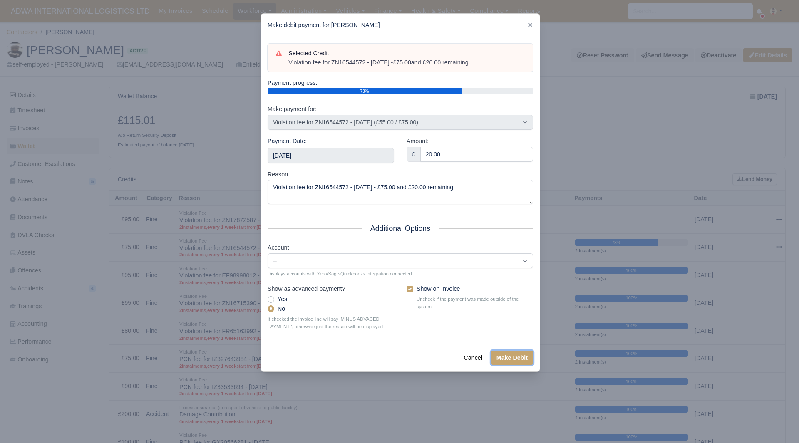
click at [506, 361] on button "Make Debit" at bounding box center [512, 358] width 42 height 14
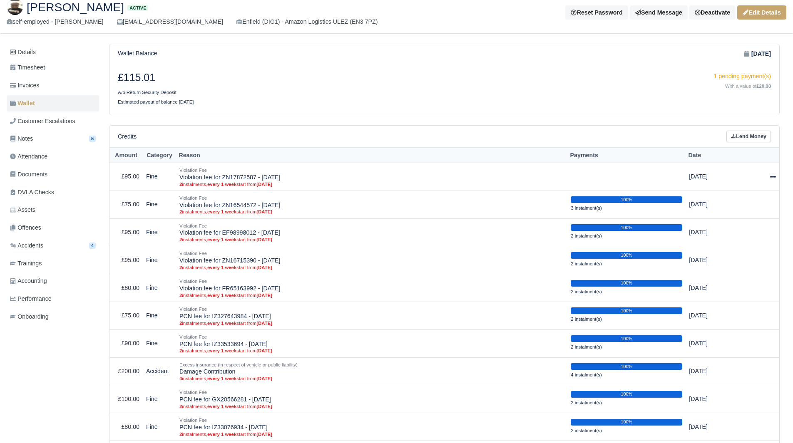
scroll to position [22, 0]
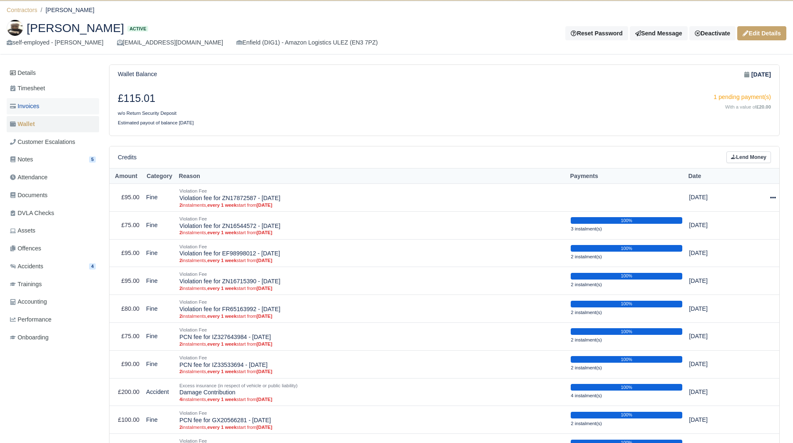
click at [62, 114] on link "Invoices" at bounding box center [53, 106] width 92 height 16
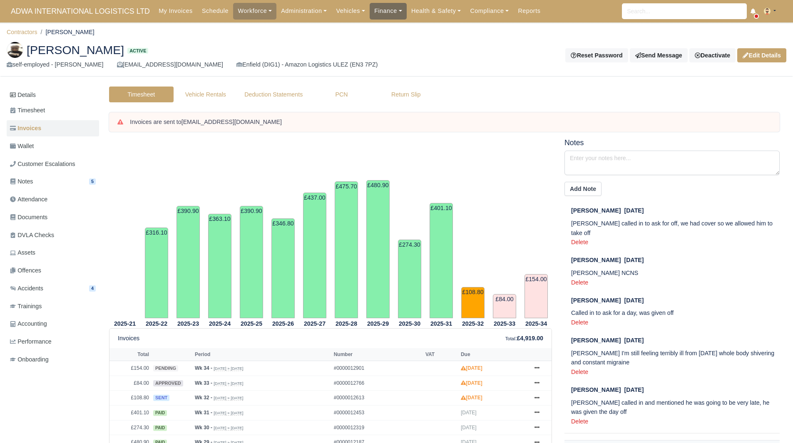
click at [380, 15] on link "Finance" at bounding box center [388, 11] width 37 height 16
click at [384, 37] on link "Invoices" at bounding box center [407, 29] width 67 height 17
click at [370, 7] on link "Finance" at bounding box center [388, 11] width 37 height 16
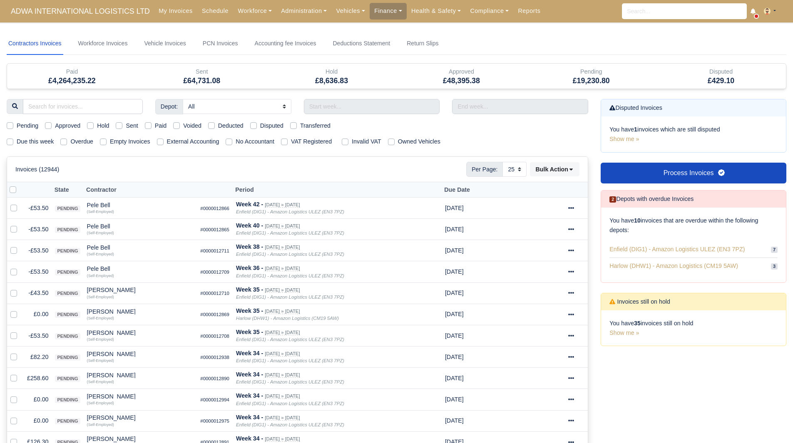
select select "25"
click at [371, 15] on link "Finance" at bounding box center [388, 11] width 37 height 16
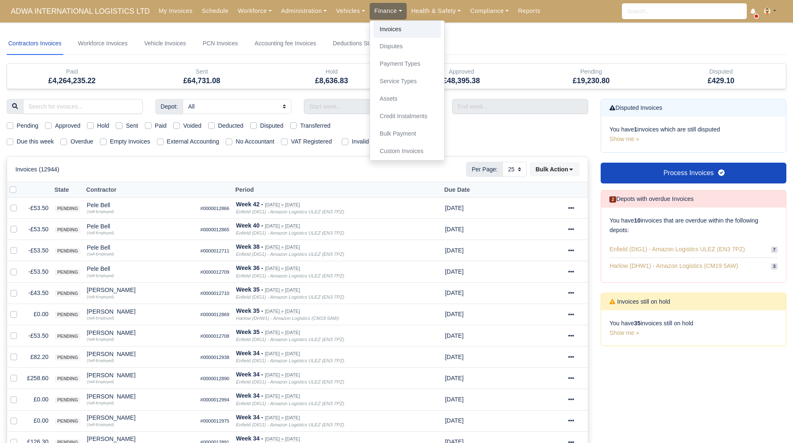
click at [376, 30] on link "Invoices" at bounding box center [407, 29] width 67 height 17
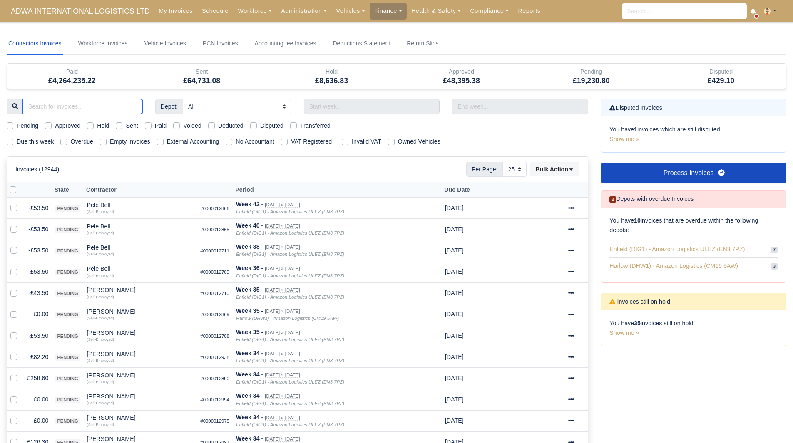
click at [70, 101] on input "search" at bounding box center [83, 106] width 120 height 15
select select "25"
click at [70, 101] on input "search" at bounding box center [83, 106] width 120 height 15
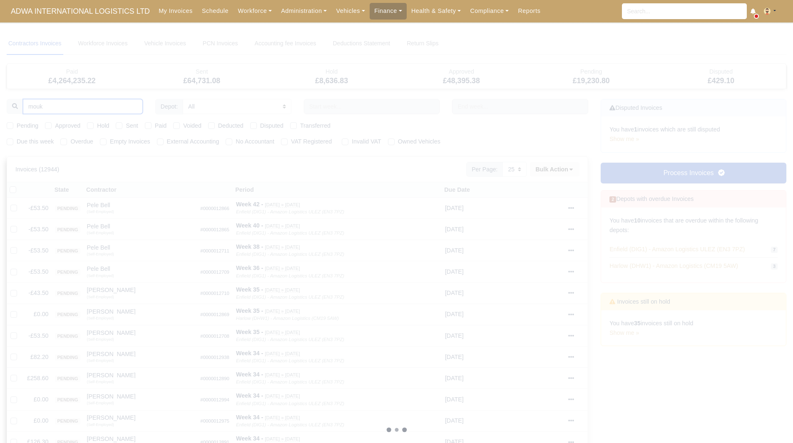
type input "moukt"
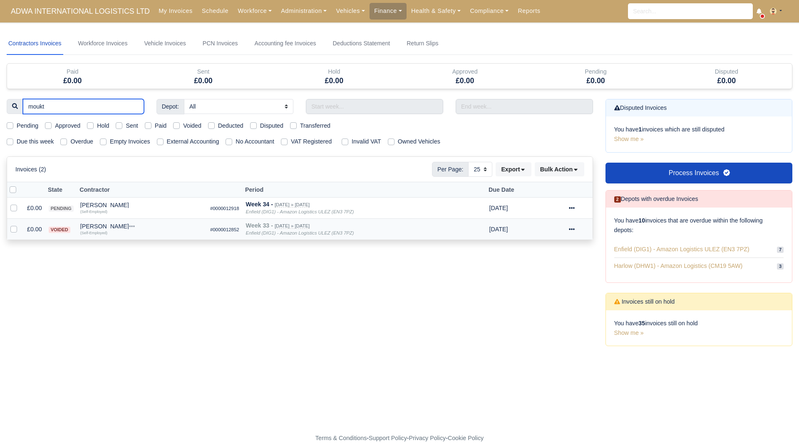
type input "moukt"
click at [575, 232] on icon at bounding box center [572, 230] width 6 height 6
click at [558, 245] on h6 "Invoice Actions" at bounding box center [551, 242] width 74 height 13
click at [575, 229] on icon at bounding box center [572, 230] width 6 height 6
click at [560, 254] on link "Show Invoice" at bounding box center [551, 255] width 74 height 13
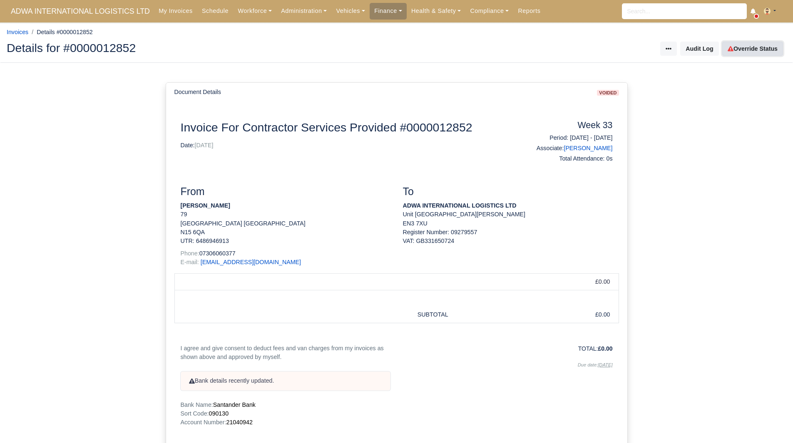
click at [742, 49] on link "Override Status" at bounding box center [752, 49] width 61 height 14
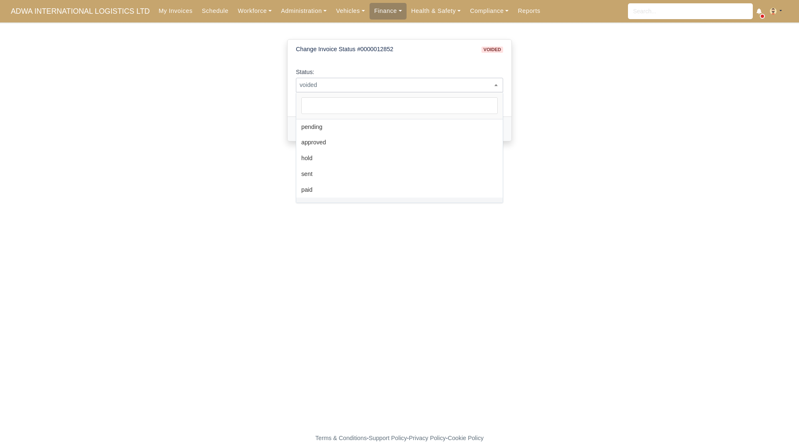
click at [364, 80] on span "voided" at bounding box center [399, 85] width 207 height 10
select select "approved"
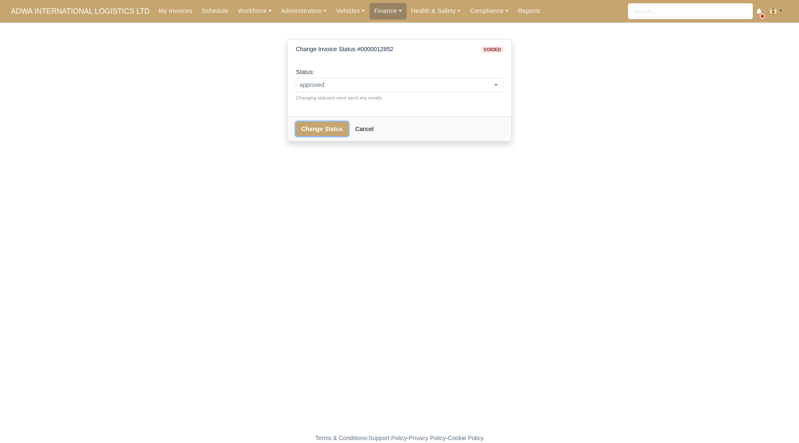
click at [311, 127] on button "Change Status" at bounding box center [322, 129] width 52 height 14
